Goal: Transaction & Acquisition: Purchase product/service

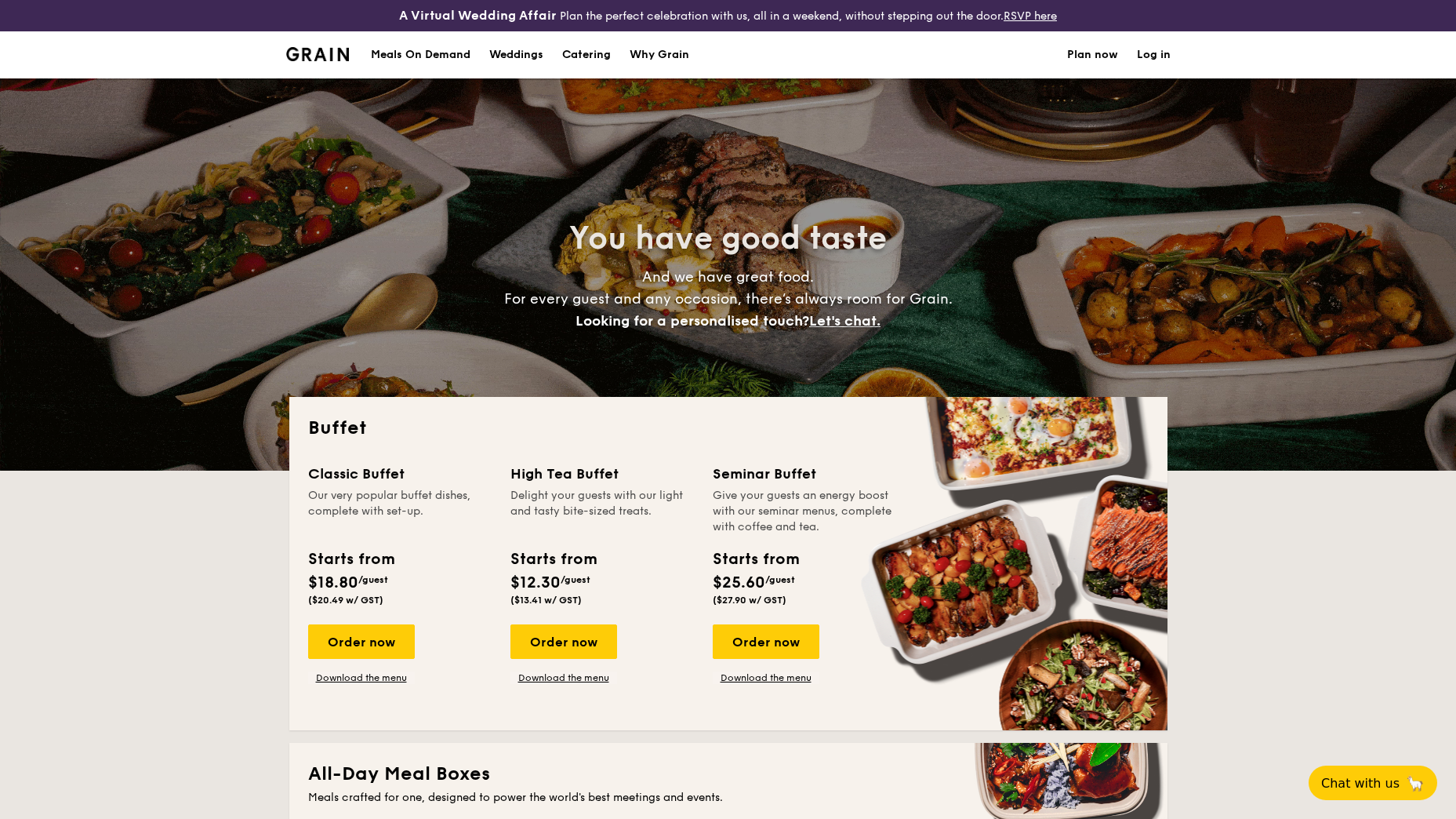
select select
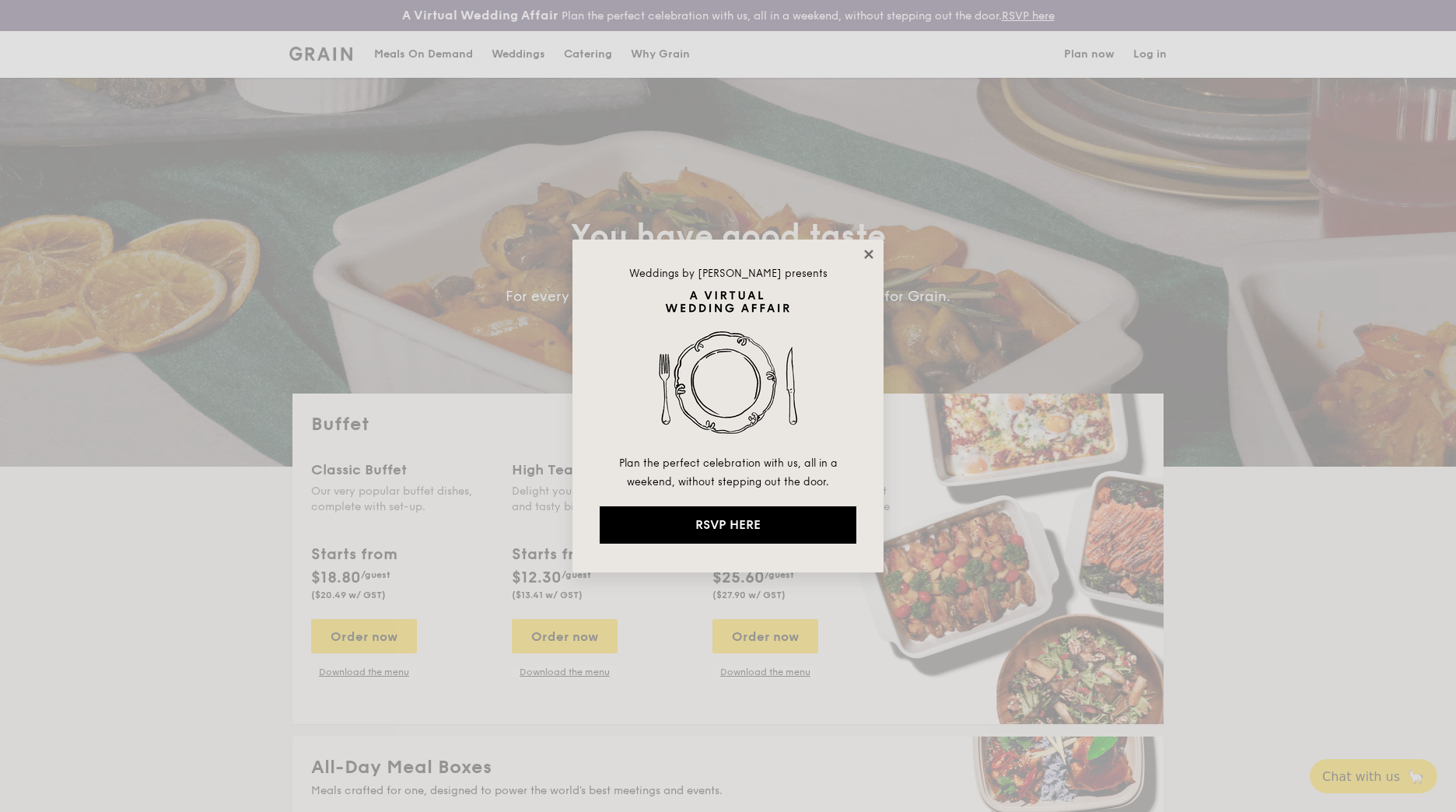
click at [867, 248] on icon at bounding box center [869, 255] width 14 height 14
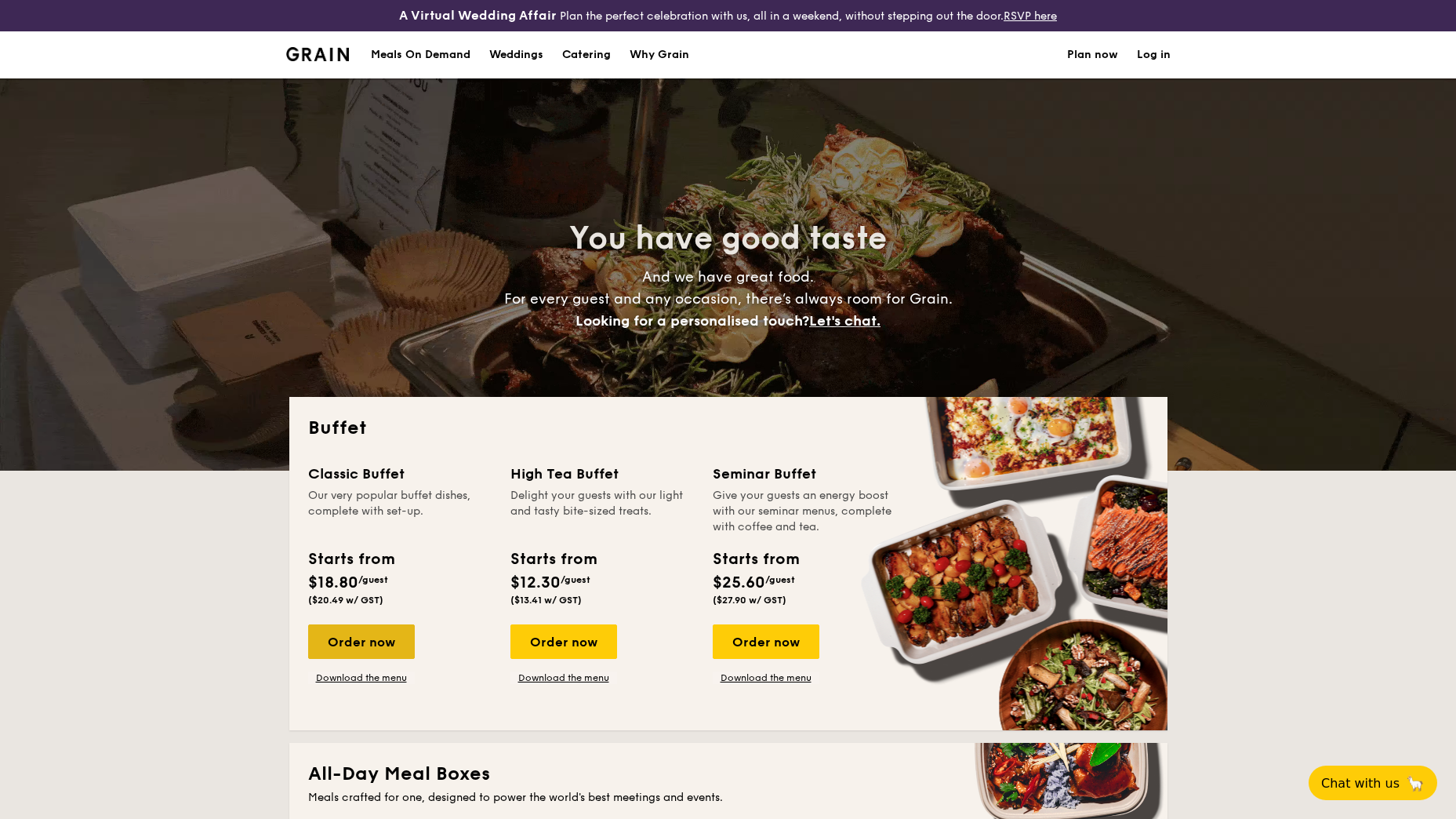
click at [404, 634] on div "Order now" at bounding box center [361, 642] width 106 height 35
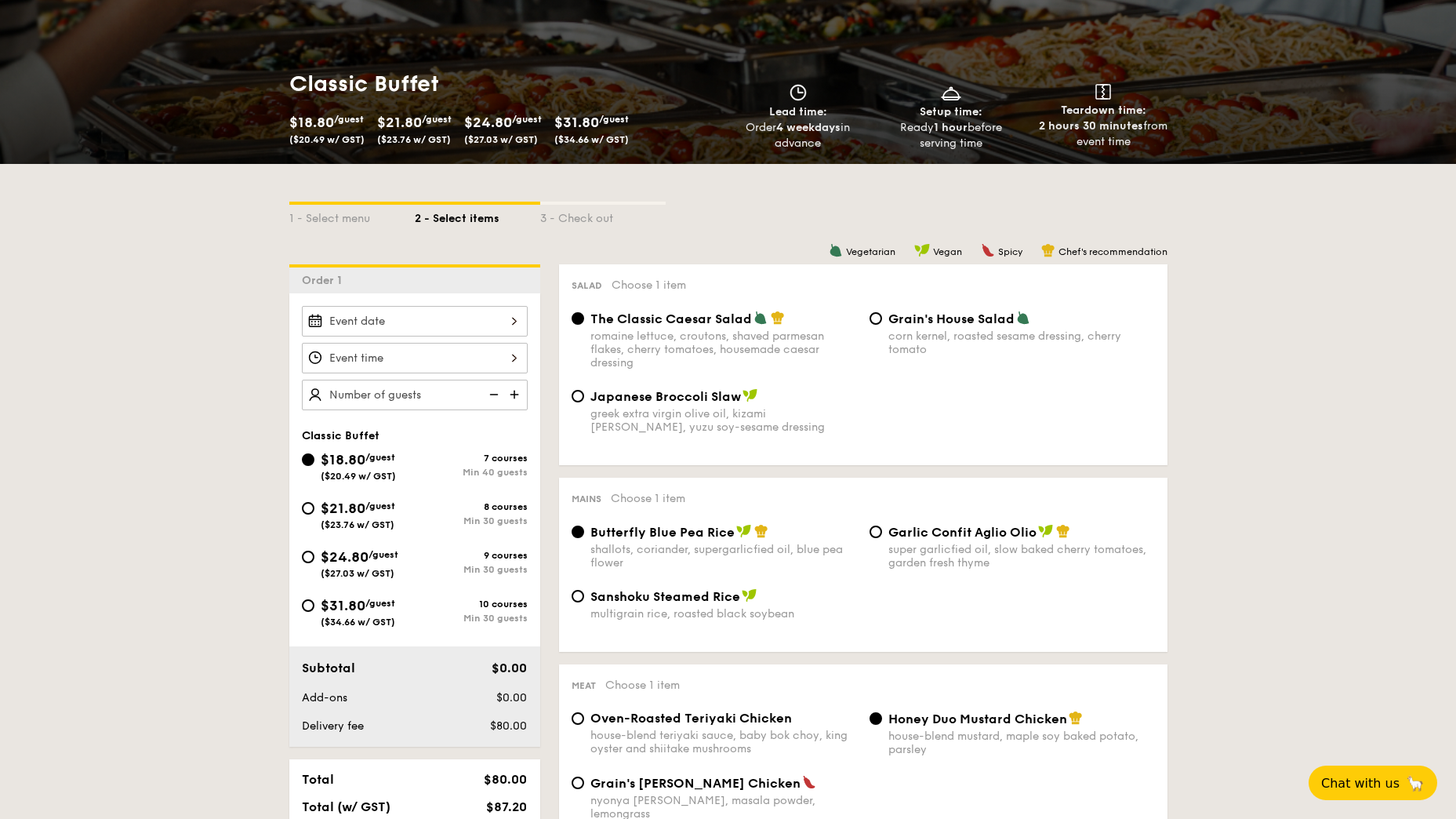
scroll to position [210, 0]
click at [305, 507] on input "$21.80 /guest ($23.76 w/ GST) 8 courses Min 30 guests" at bounding box center [308, 507] width 12 height 12
radio input "true"
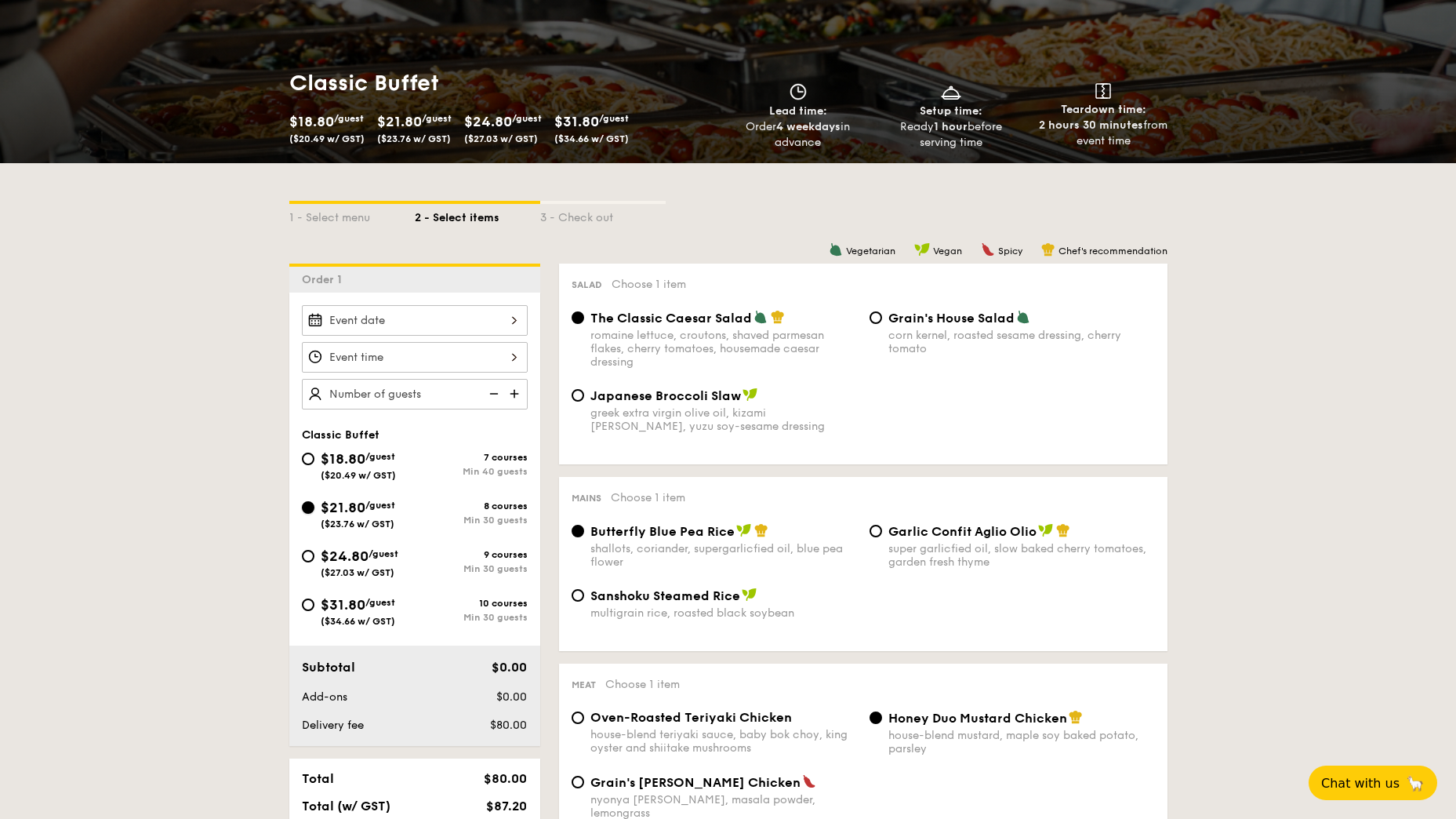
radio input "true"
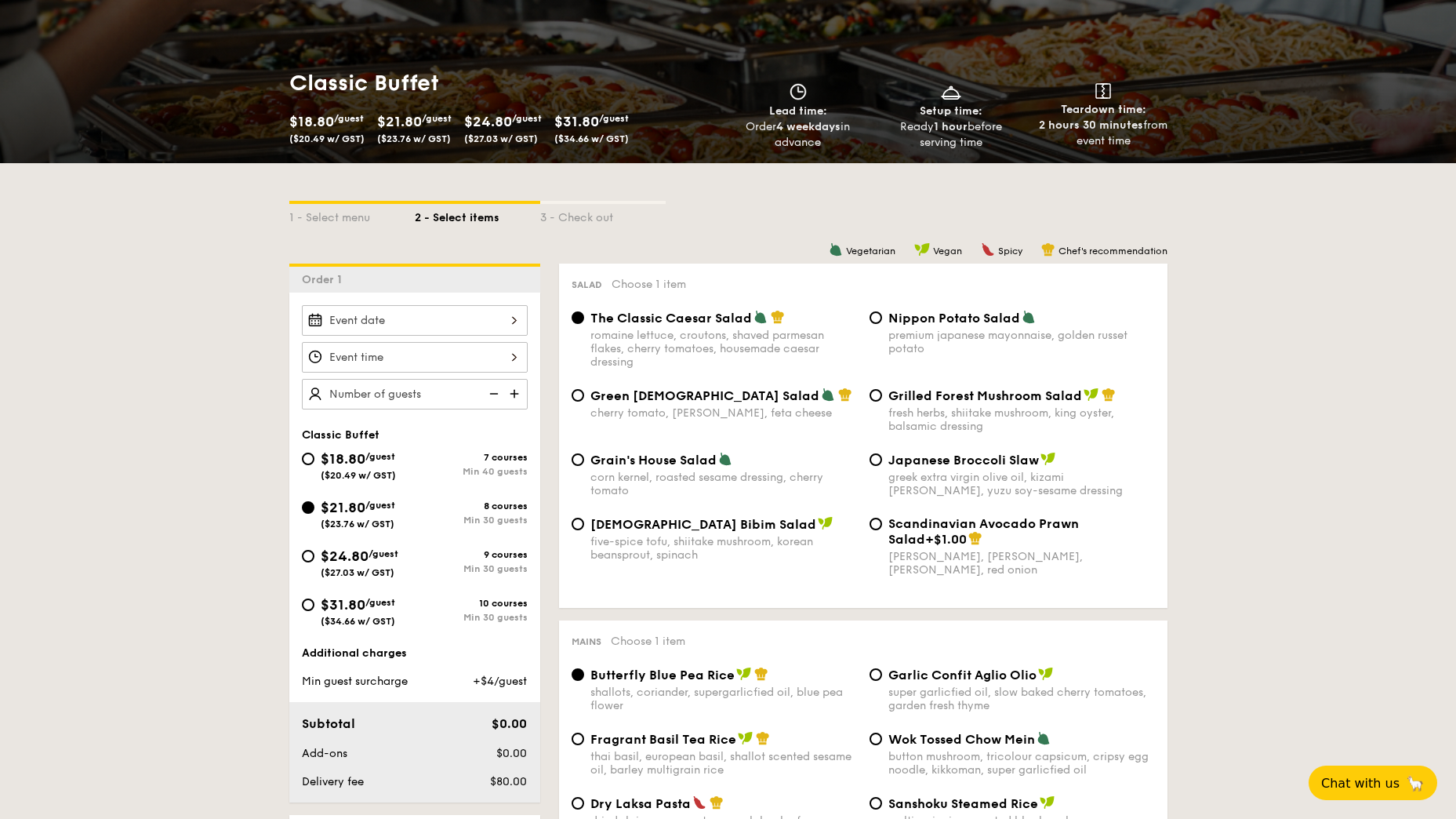
click at [517, 387] on img at bounding box center [515, 394] width 24 height 30
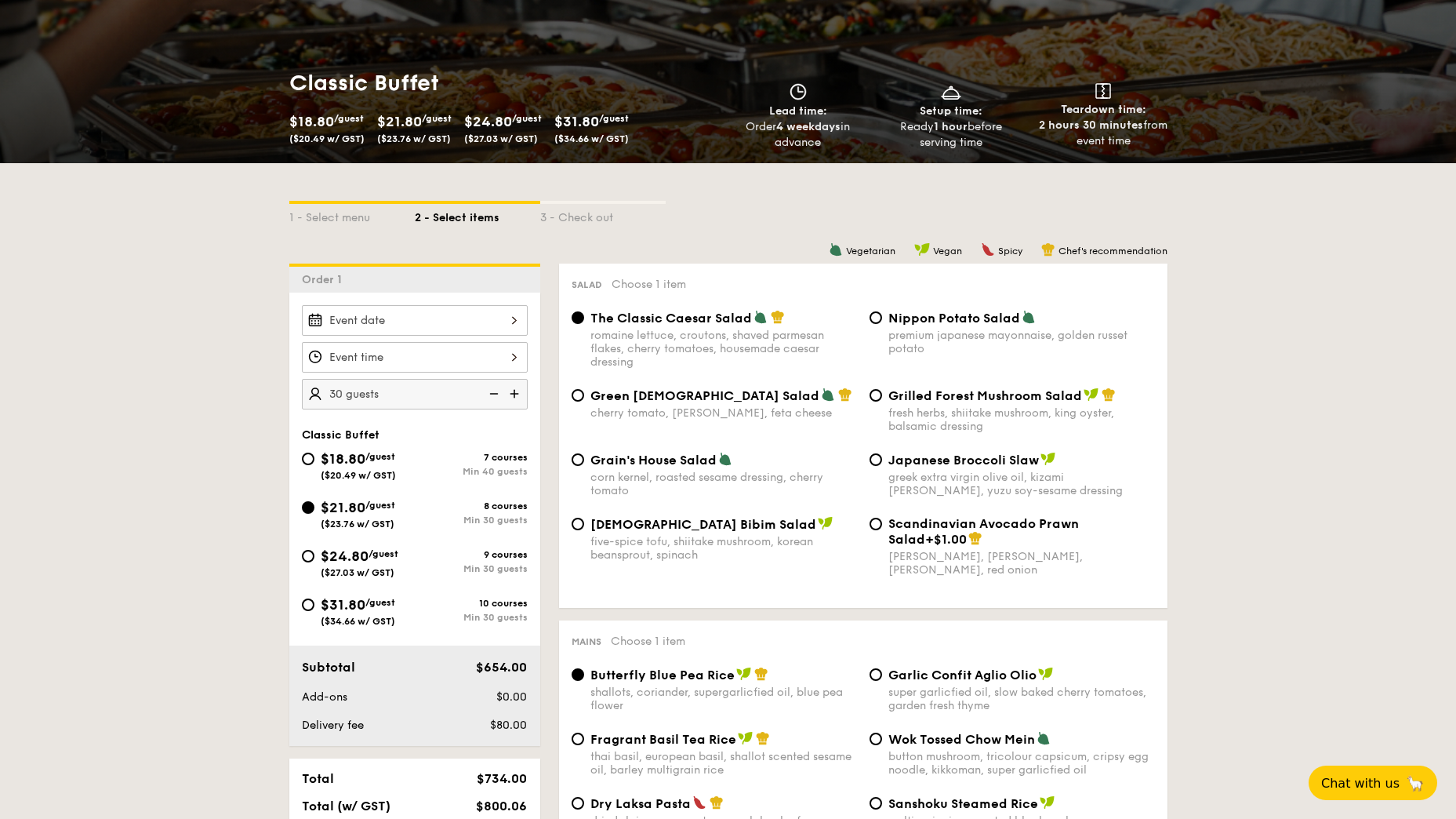
click at [493, 389] on img at bounding box center [491, 394] width 24 height 30
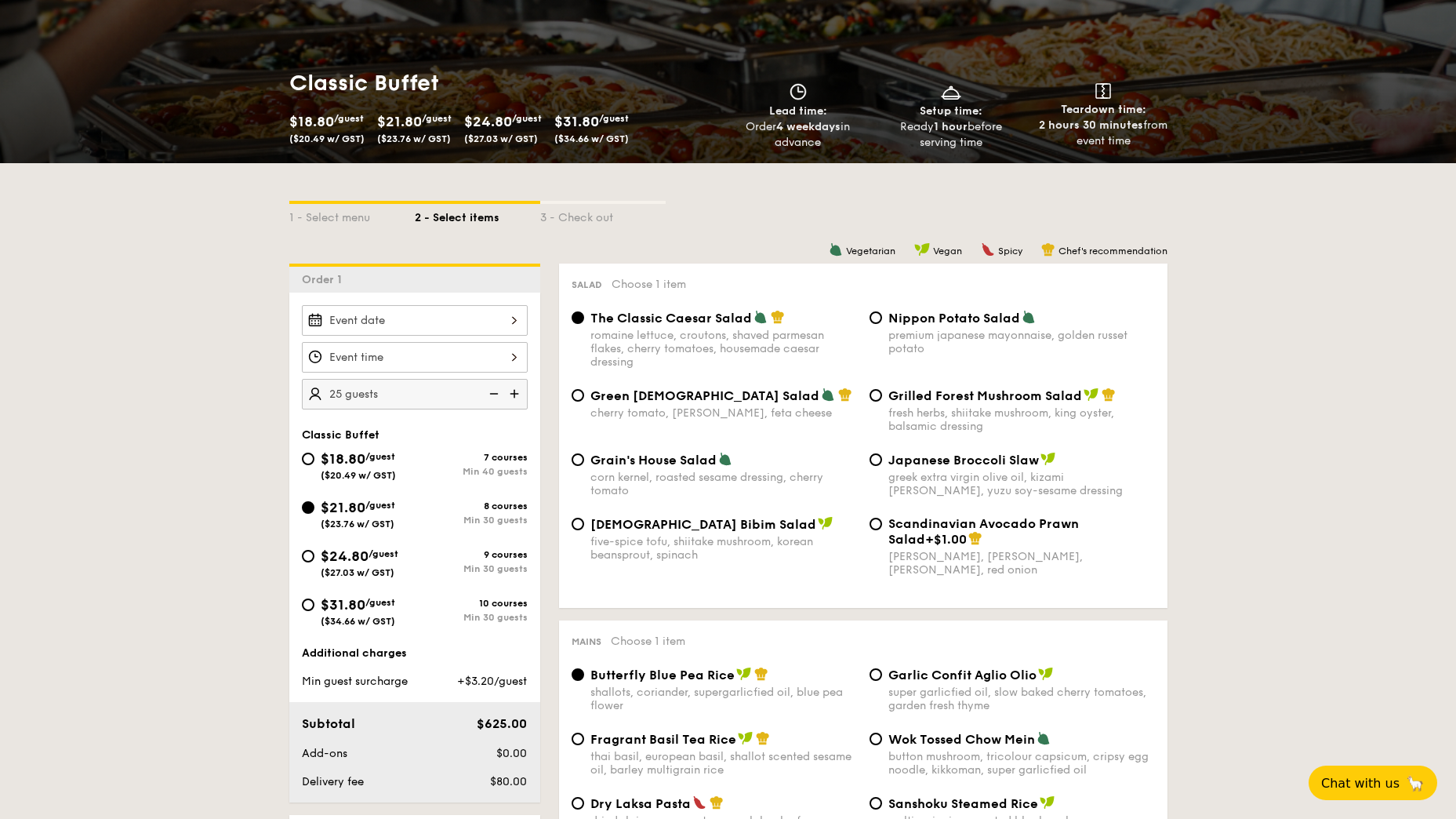
click at [493, 389] on img at bounding box center [491, 394] width 24 height 30
type input "20 guests"
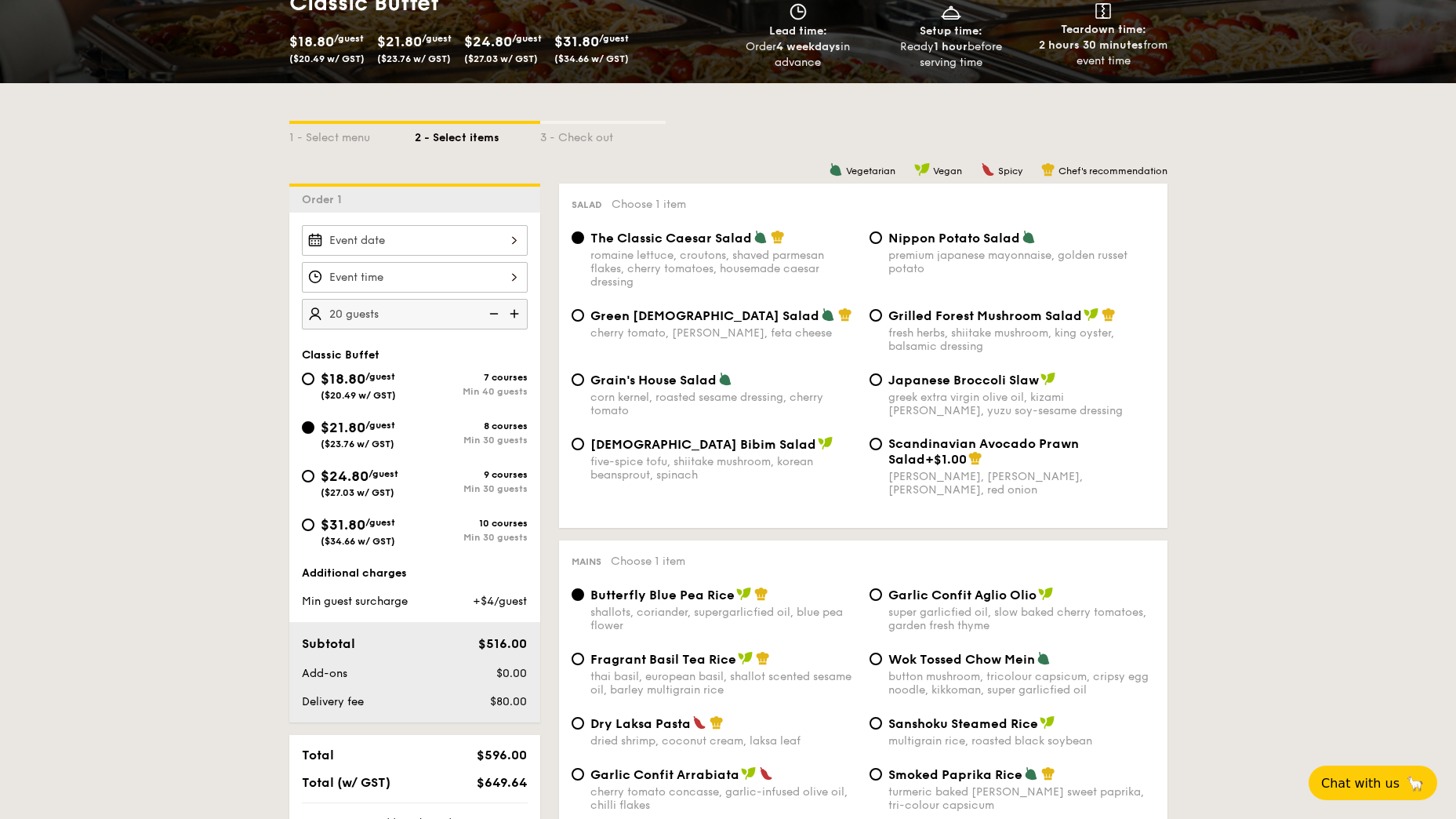
scroll to position [291, 0]
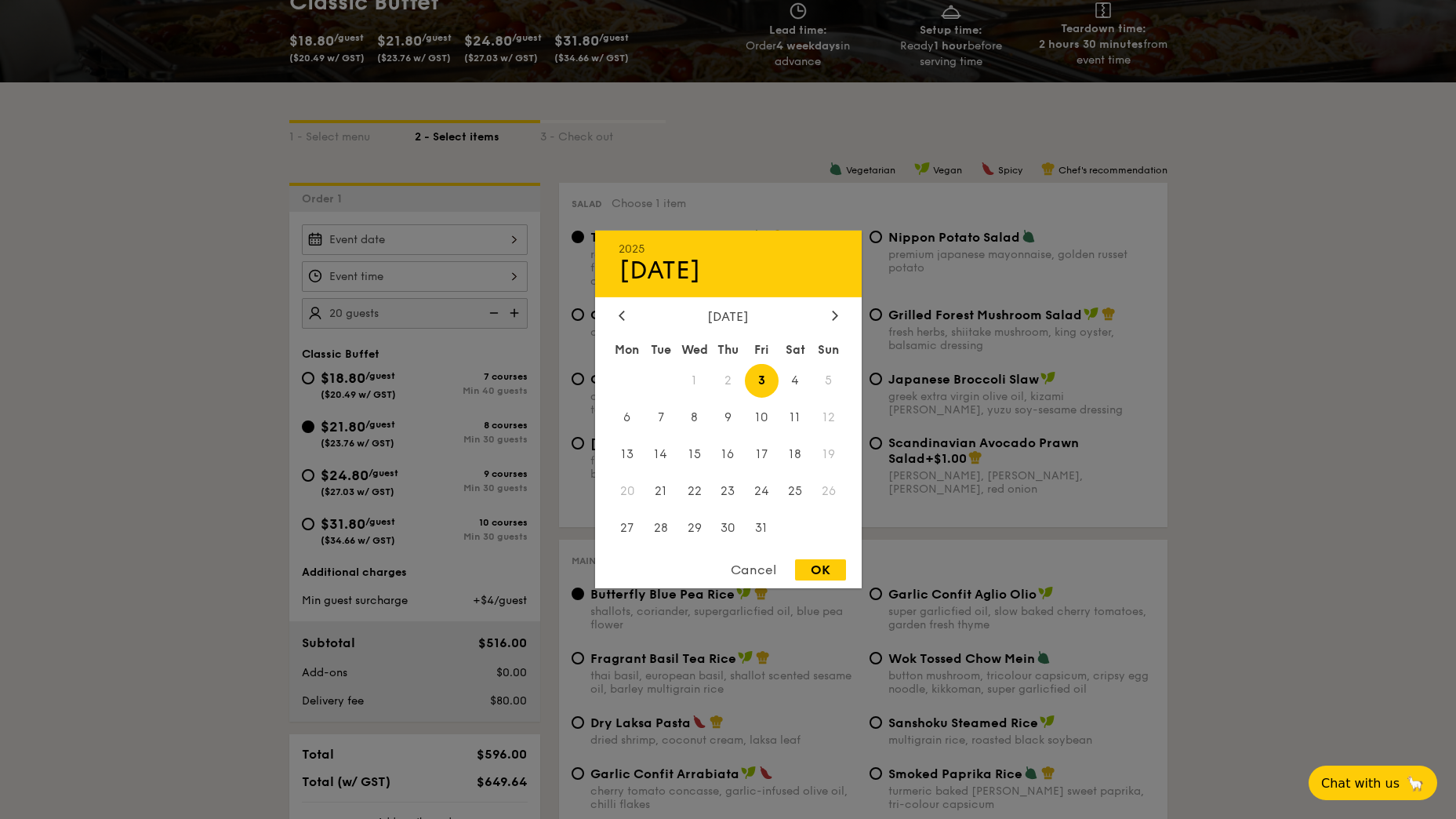
click at [519, 237] on div "2025 Oct [DATE] Tue Wed Thu Fri Sat Sun 1 2 3 4 5 6 7 8 9 10 11 12 13 14 15 16 …" at bounding box center [415, 239] width 226 height 31
click at [692, 411] on span "8" at bounding box center [694, 417] width 34 height 34
click at [806, 564] on div "OK" at bounding box center [821, 569] width 51 height 21
type input "[DATE]"
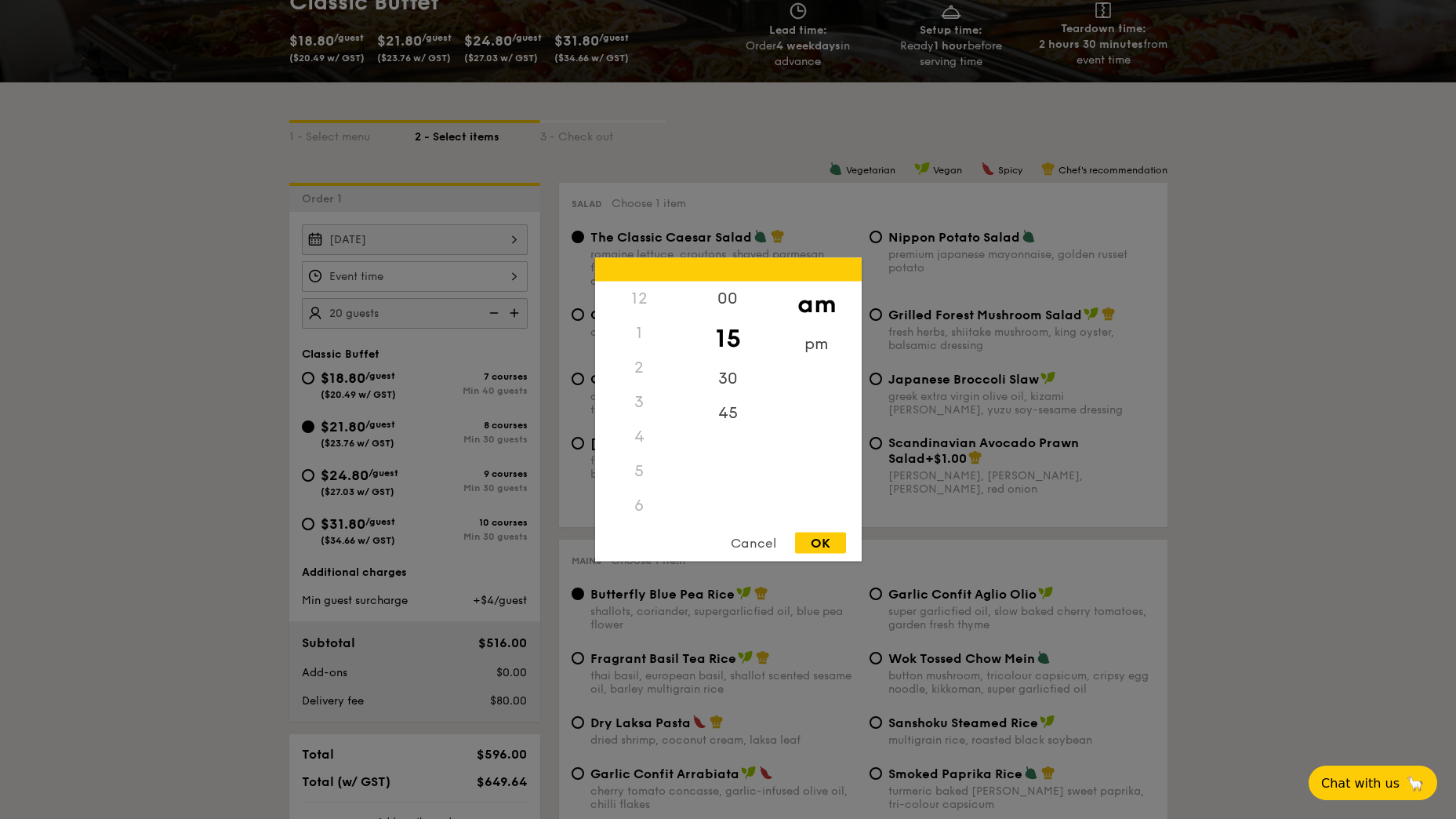
click at [519, 271] on div "12 1 2 3 4 5 6 7 8 9 10 11 00 15 30 45 am pm Cancel OK" at bounding box center [415, 276] width 226 height 31
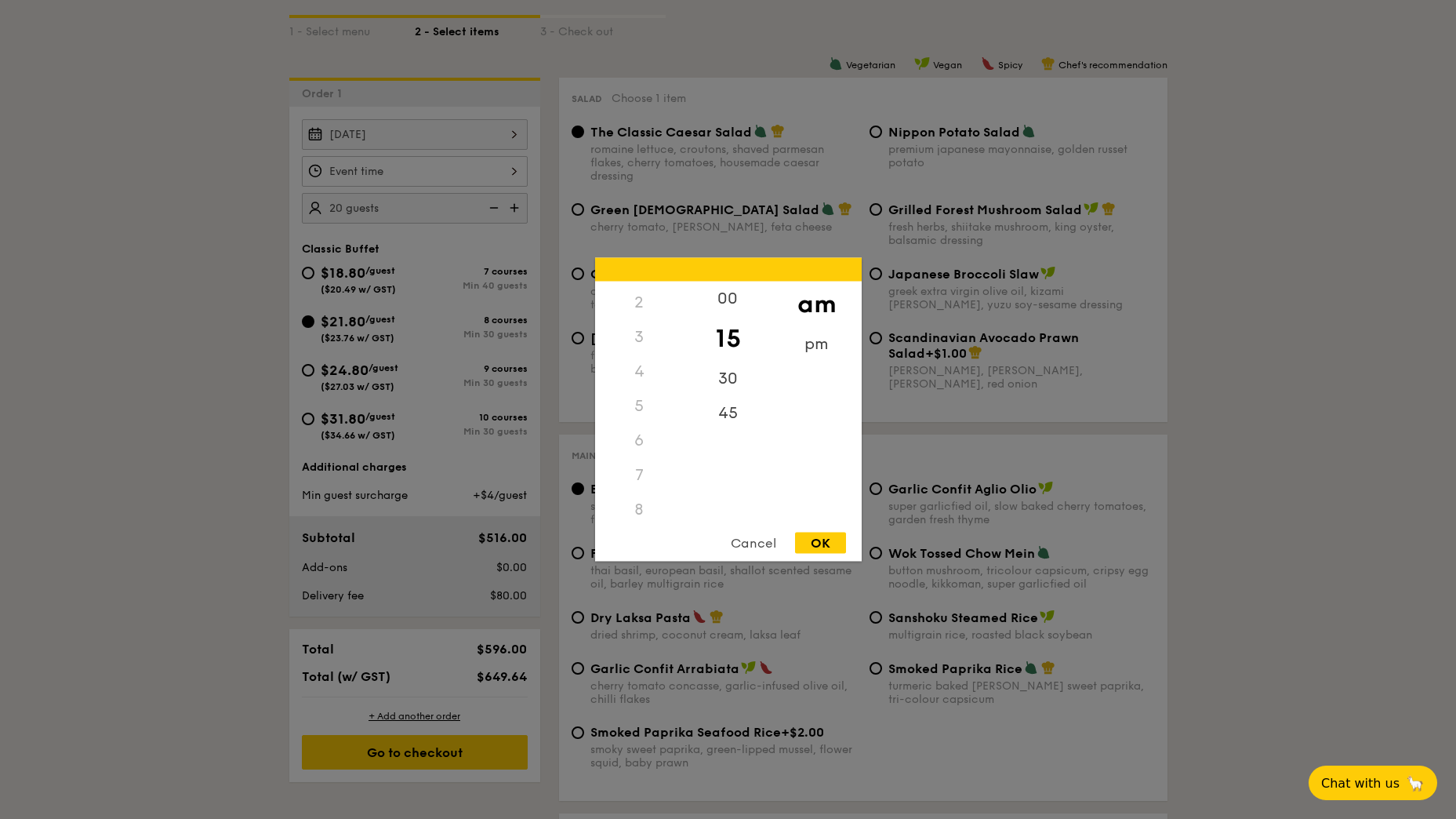
scroll to position [0, 0]
click at [637, 335] on div "1" at bounding box center [639, 334] width 88 height 35
click at [732, 287] on div "00" at bounding box center [727, 304] width 88 height 45
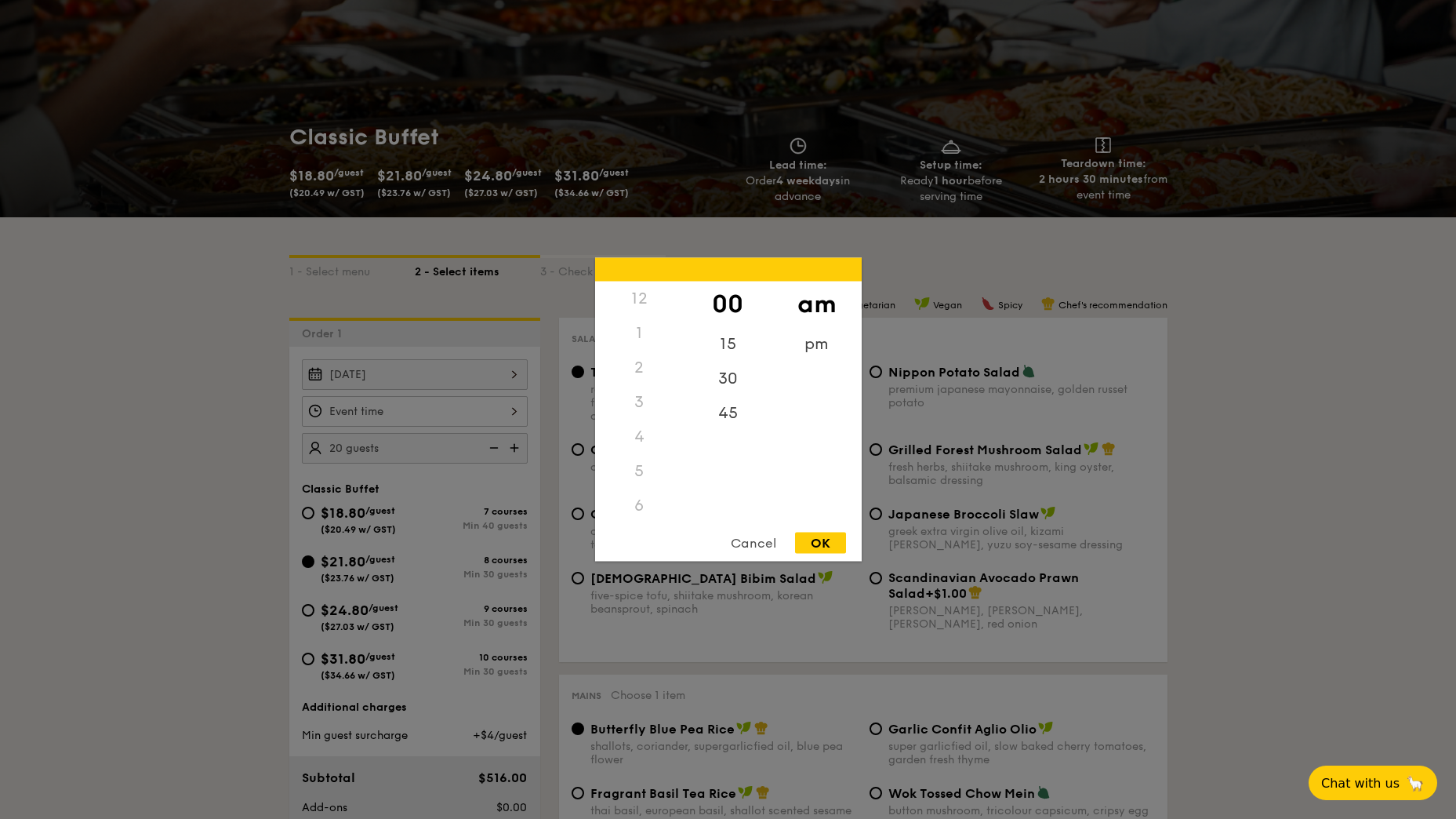
scroll to position [155, 0]
click at [826, 342] on div "pm" at bounding box center [816, 349] width 88 height 45
click at [637, 328] on div "1" at bounding box center [639, 339] width 88 height 45
click at [823, 542] on div "OK" at bounding box center [821, 543] width 51 height 21
type input "1:00PM"
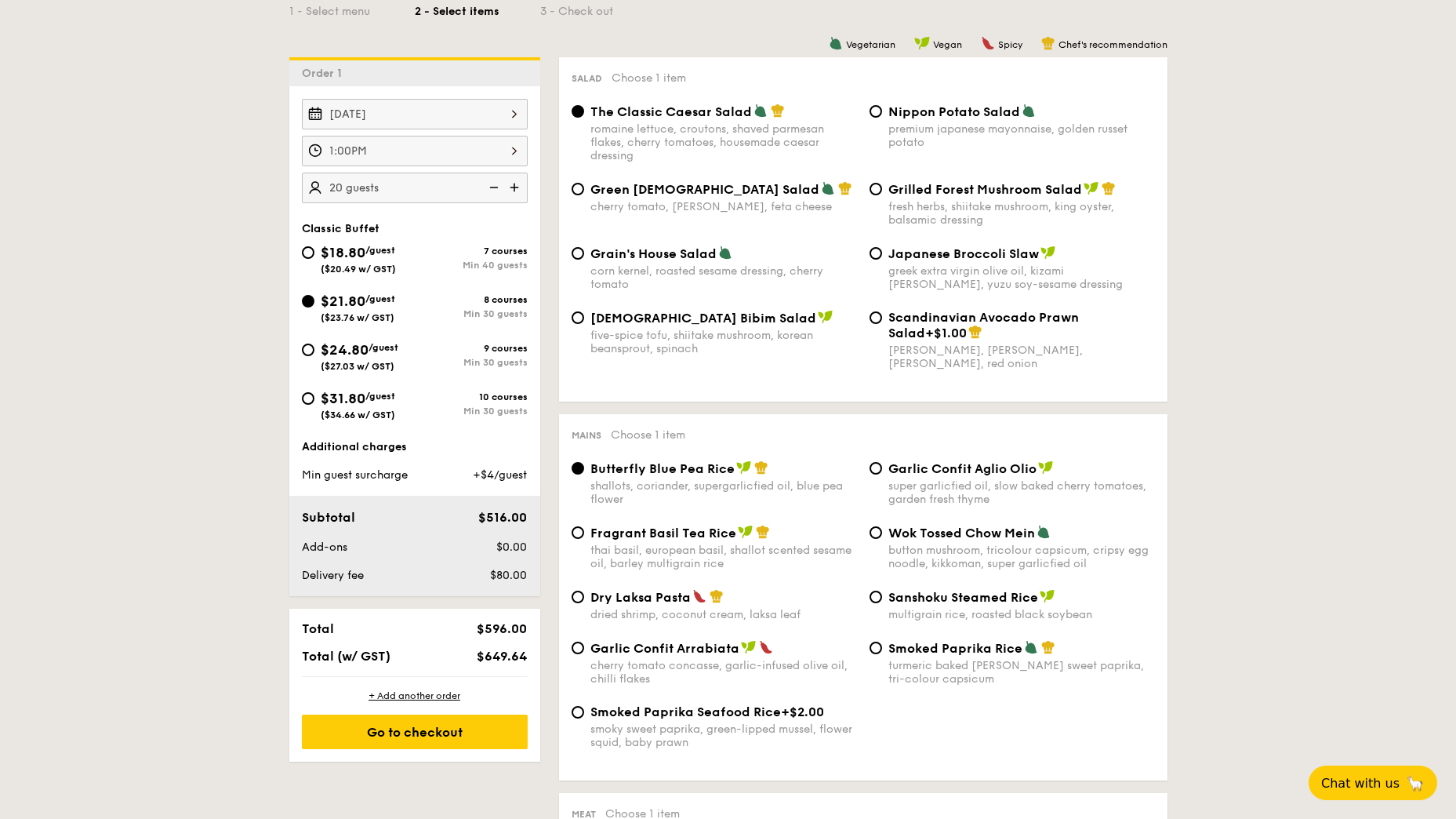
scroll to position [417, 0]
